Goal: Transaction & Acquisition: Purchase product/service

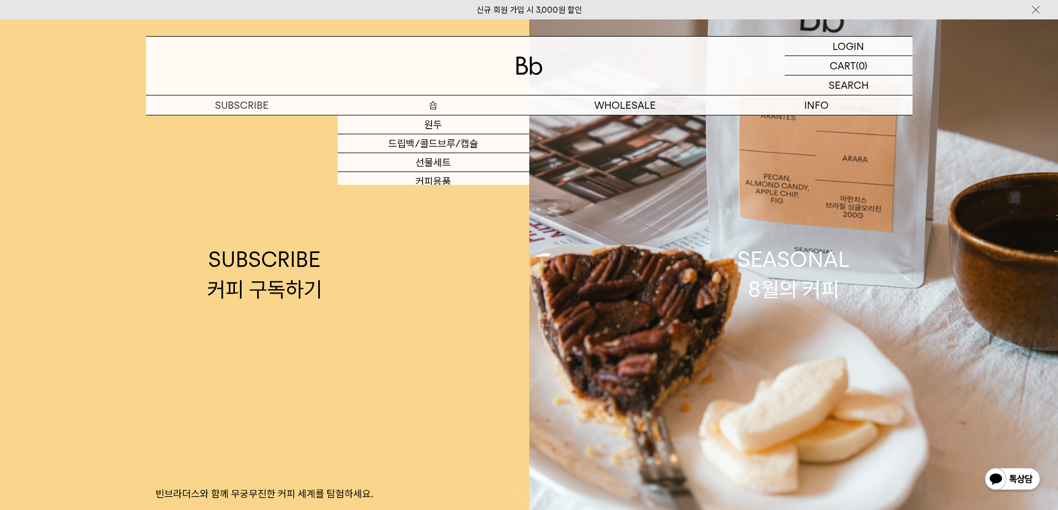
click at [431, 105] on p "숍" at bounding box center [434, 105] width 192 height 19
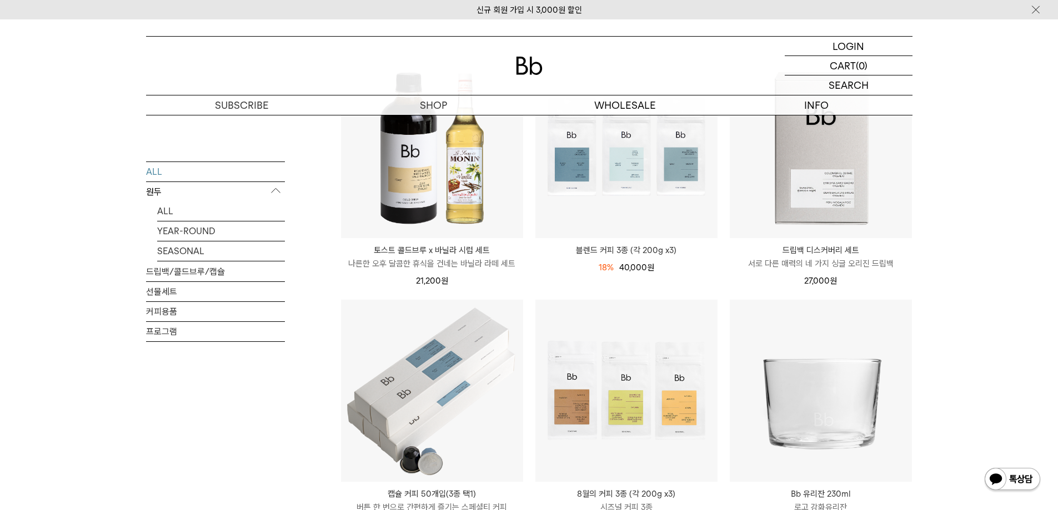
scroll to position [222, 0]
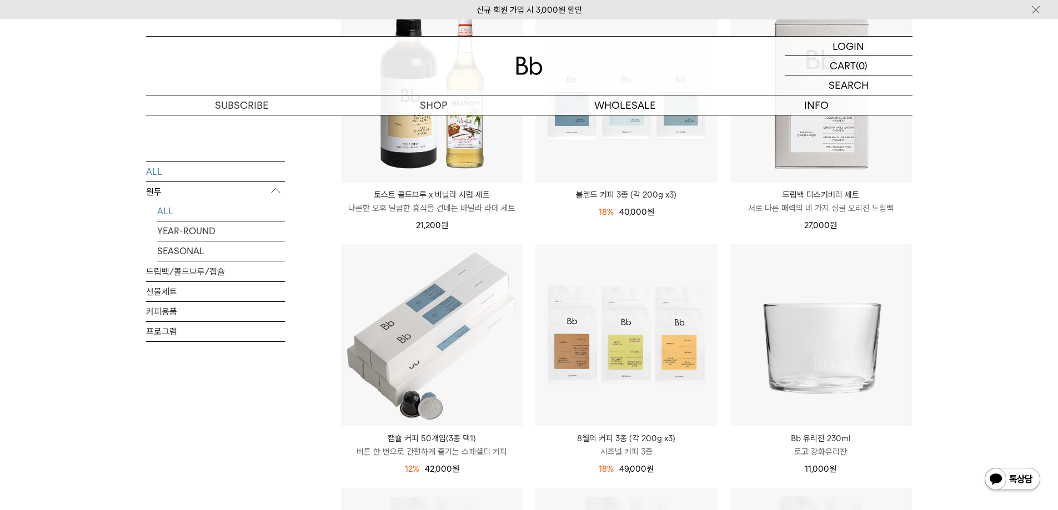
click at [182, 215] on link "ALL" at bounding box center [221, 210] width 128 height 19
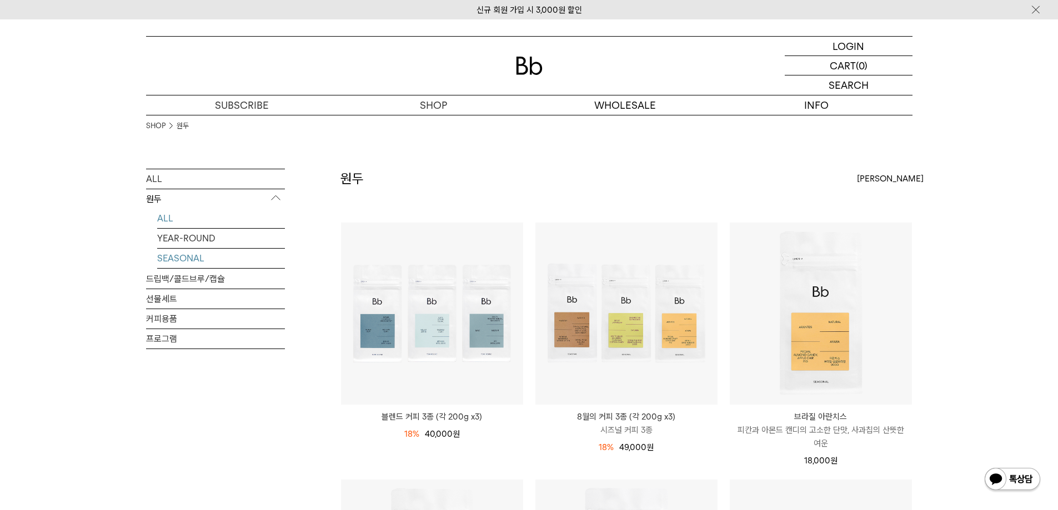
click at [182, 253] on link "SEASONAL" at bounding box center [221, 258] width 128 height 19
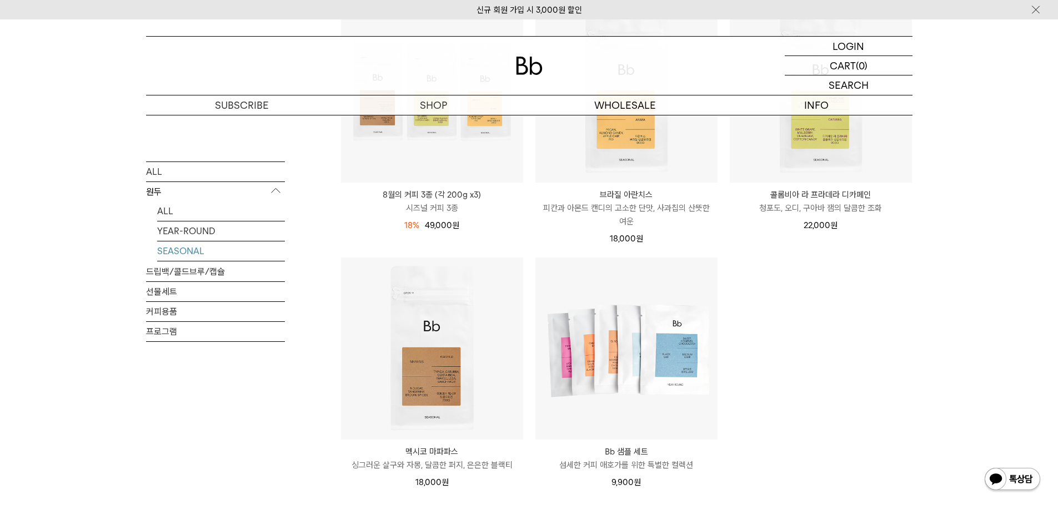
scroll to position [111, 0]
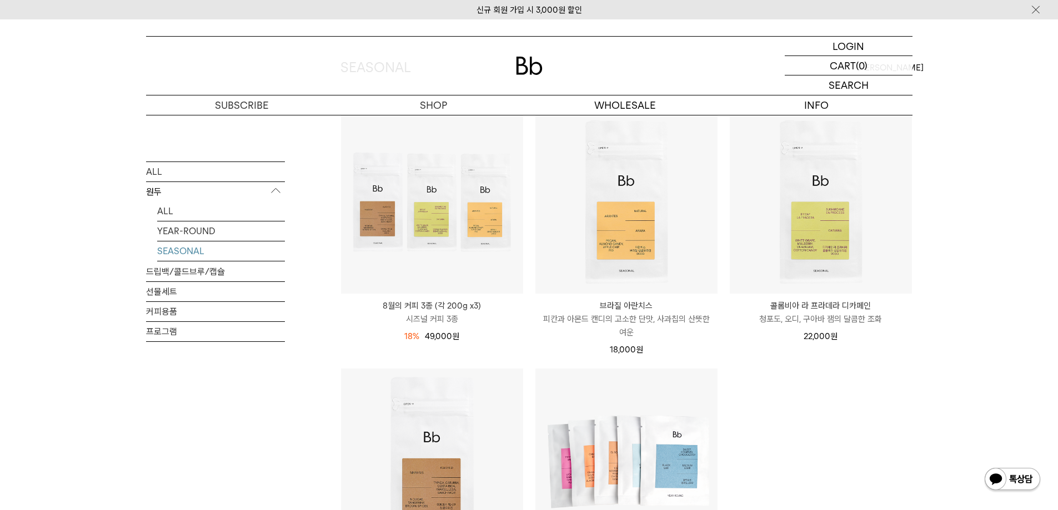
click at [1011, 71] on div "LOGIN 로그인 LOGIN 로그인 CART 장바구니 (0) SEARCH 검색 검색폼 ** 추천상품" at bounding box center [529, 67] width 1058 height 96
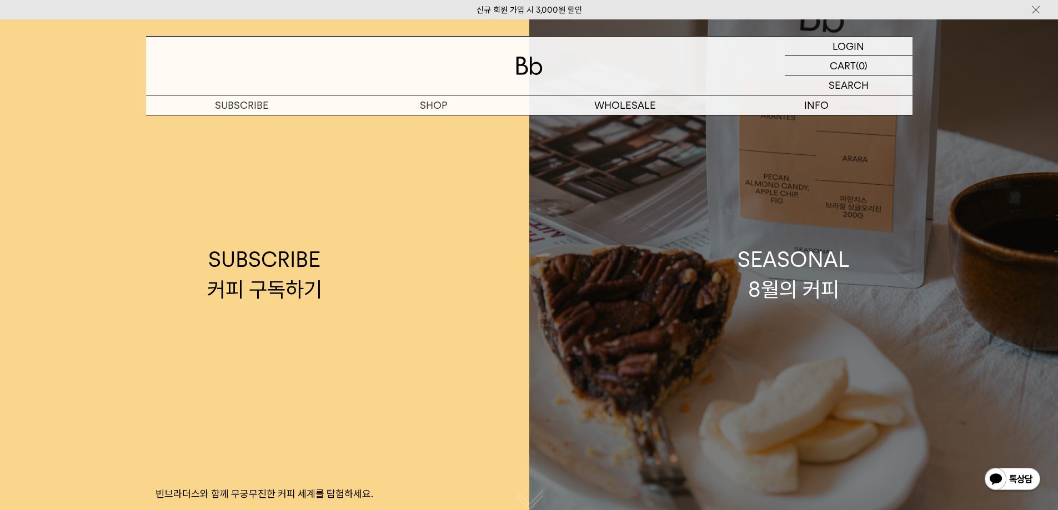
click at [731, 278] on link "SEASONAL 8월의 커피" at bounding box center [793, 274] width 529 height 510
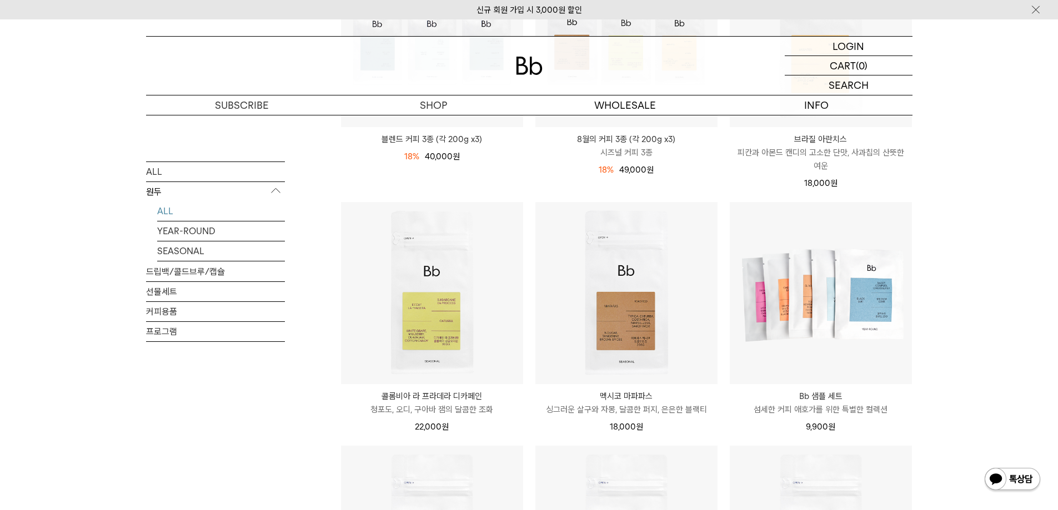
scroll to position [222, 0]
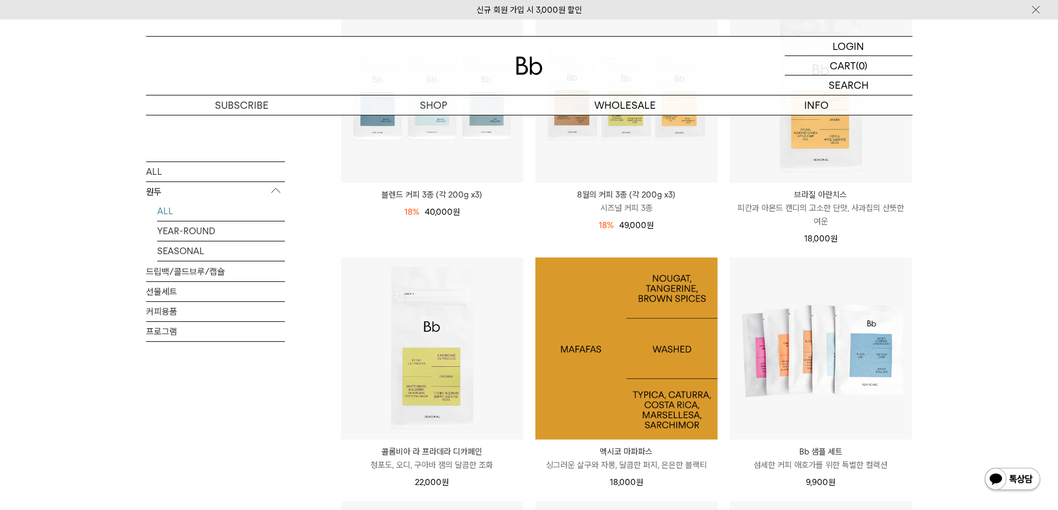
click at [610, 391] on img at bounding box center [626, 349] width 182 height 182
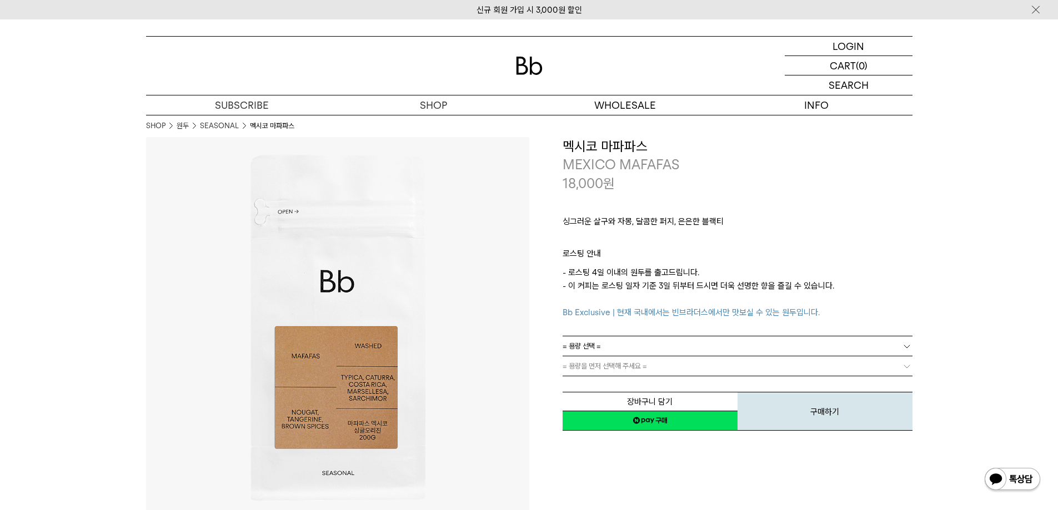
click at [657, 338] on link "= 용량 선택 =" at bounding box center [738, 346] width 350 height 19
click at [653, 341] on link "= 용량 선택 =" at bounding box center [738, 346] width 350 height 19
